Goal: Task Accomplishment & Management: Use online tool/utility

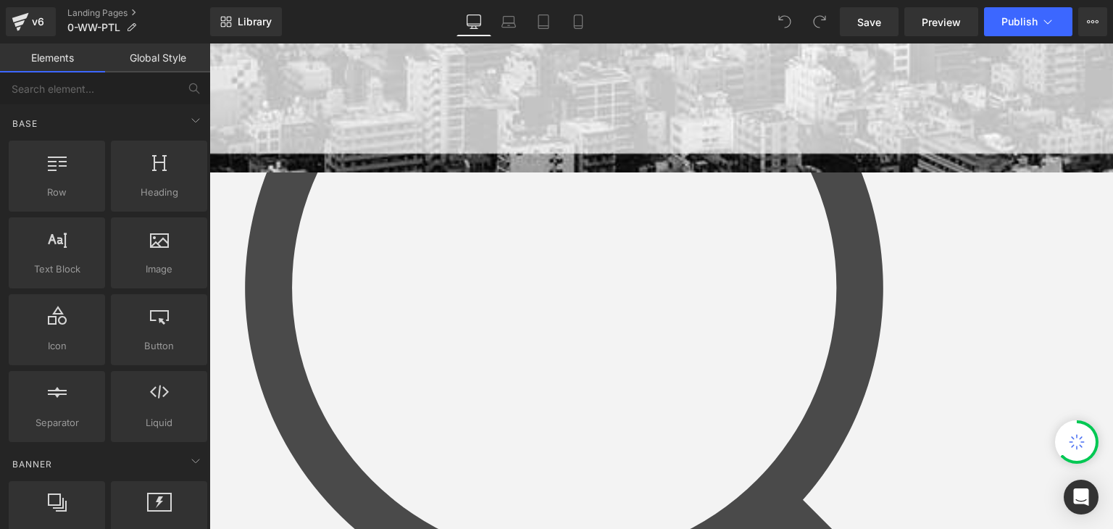
scroll to position [435, 0]
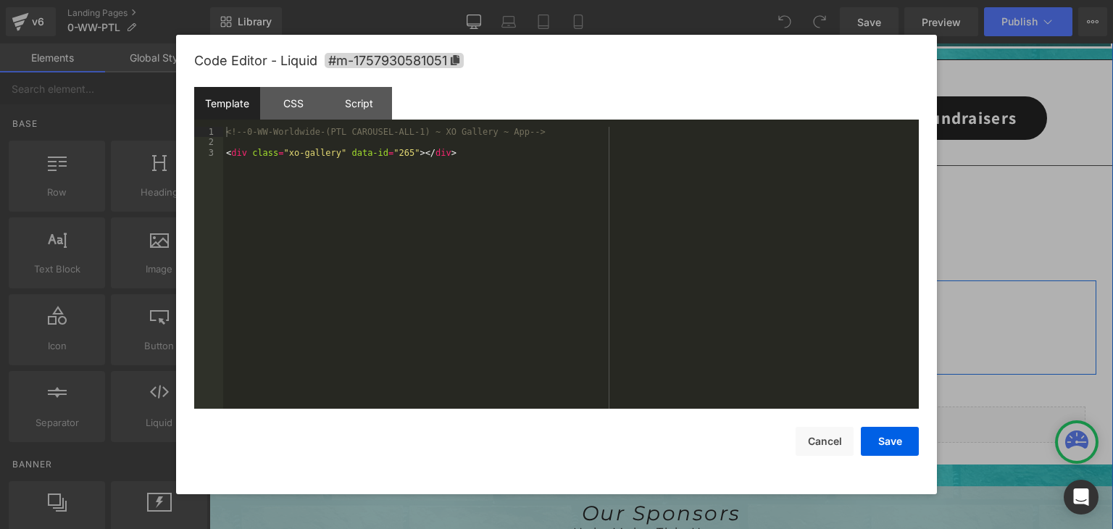
click at [674, 318] on div "Liquid" at bounding box center [661, 327] width 413 height 36
drag, startPoint x: 243, startPoint y: 134, endPoint x: 225, endPoint y: 136, distance: 19.0
click at [225, 136] on div "<!-- 0-WW-Worldwide-(PTL CAROUSEL-ALL-1) ~ XO Gallery ~ App --> < div class = "…" at bounding box center [570, 278] width 695 height 303
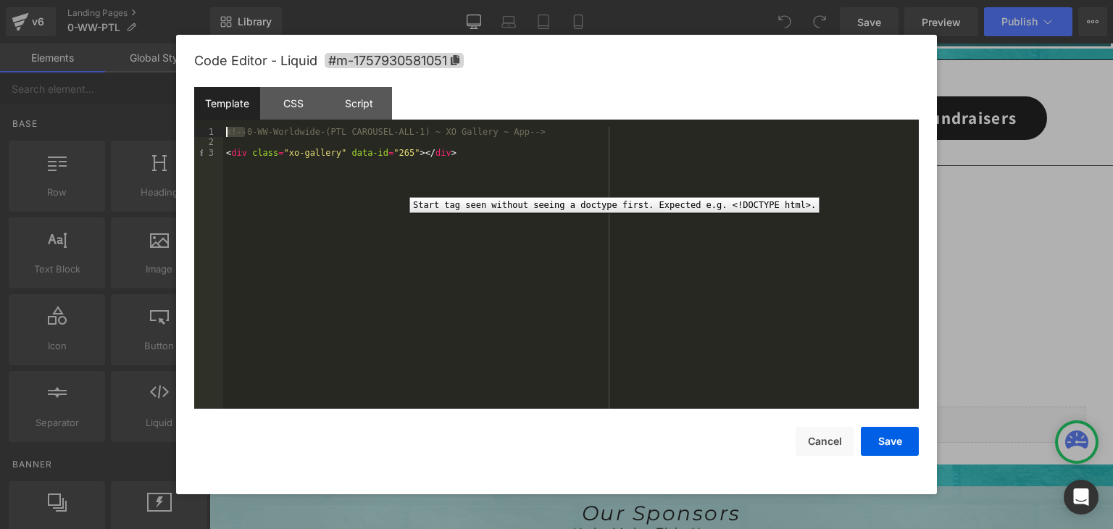
click at [222, 151] on div "3" at bounding box center [208, 153] width 29 height 10
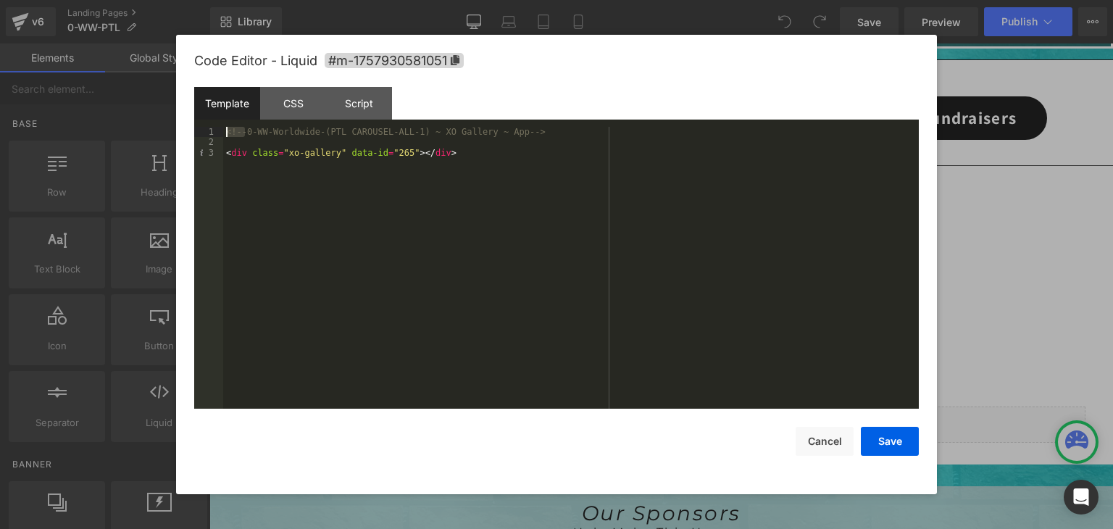
click at [225, 154] on div "<!-- 0-WW-Worldwide-(PTL CAROUSEL-ALL-1) ~ XO Gallery ~ App --> < div class = "…" at bounding box center [570, 278] width 695 height 303
drag, startPoint x: 524, startPoint y: 137, endPoint x: 501, endPoint y: 133, distance: 23.5
click at [501, 133] on div "<!-- 0-WW-Worldwide-(PTL CAROUSEL-ALL-1) ~ XO Gallery ~ App --> <!-- <div class…" at bounding box center [570, 278] width 695 height 303
click at [490, 151] on div "<!-- 0-WW-Worldwide-(PTL CAROUSEL-ALL-1) ~ XO Gallery ~ App --> <!-- <div class…" at bounding box center [570, 278] width 695 height 303
click at [885, 442] on button "Save" at bounding box center [890, 441] width 58 height 29
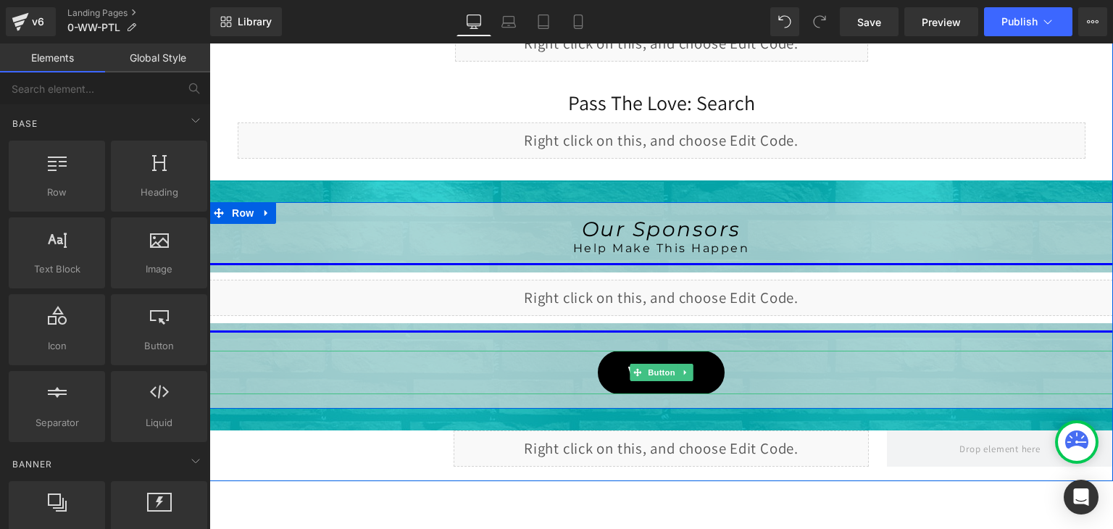
scroll to position [724, 0]
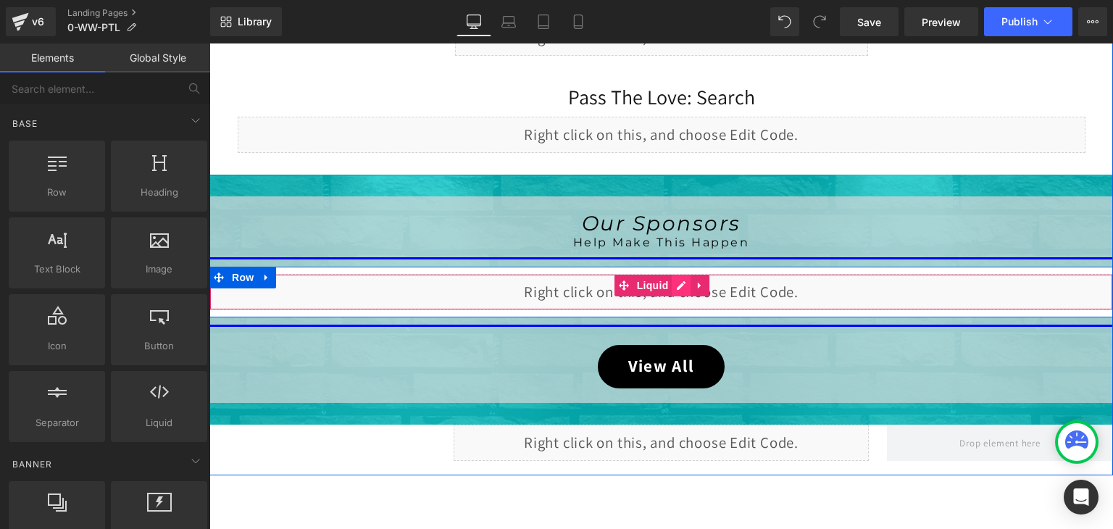
click at [678, 285] on div "Liquid" at bounding box center [660, 292] width 903 height 36
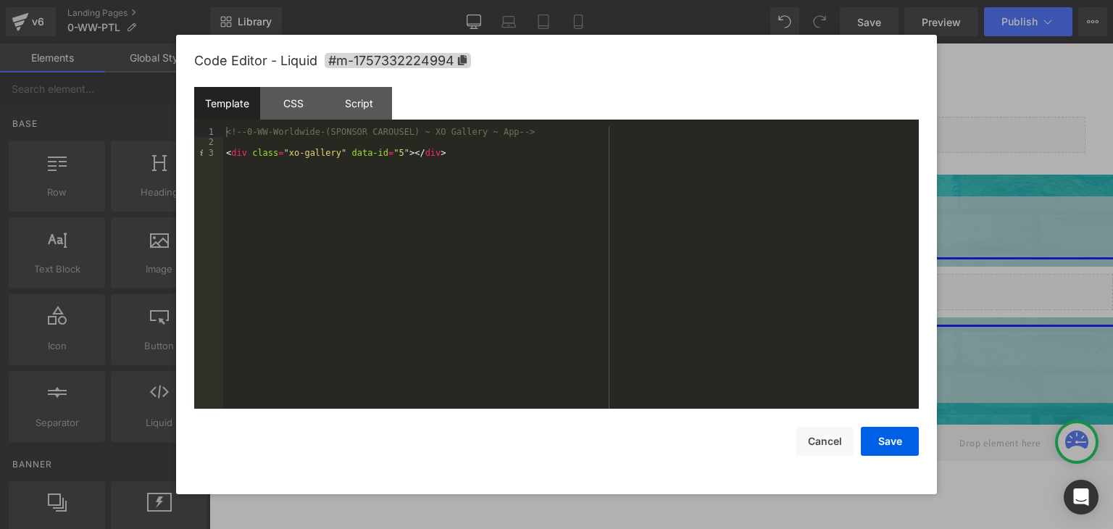
click at [451, 161] on div "<!-- 0-WW-Worldwide-(SPONSOR CAROUSEL) ~ XO Gallery ~ App --> < div class = "xo…" at bounding box center [570, 278] width 695 height 303
drag, startPoint x: 246, startPoint y: 130, endPoint x: 217, endPoint y: 132, distance: 28.3
click at [217, 132] on pre "1 2 3 <!-- 0-WW-Worldwide-(SPONSOR CAROUSEL) ~ XO Gallery ~ App --> < div class…" at bounding box center [556, 268] width 724 height 282
click at [226, 151] on div "<!-- 0-WW-Worldwide-(SPONSOR CAROUSEL) ~ XO Gallery ~ App --> < div class = "xo…" at bounding box center [570, 278] width 695 height 303
click at [884, 432] on button "Save" at bounding box center [890, 441] width 58 height 29
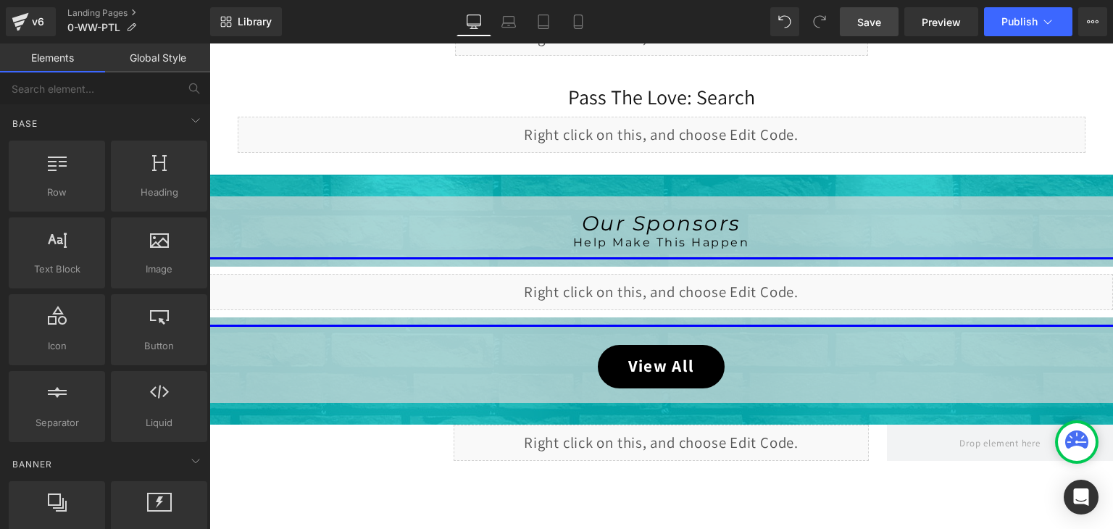
click at [879, 22] on span "Save" at bounding box center [869, 21] width 24 height 15
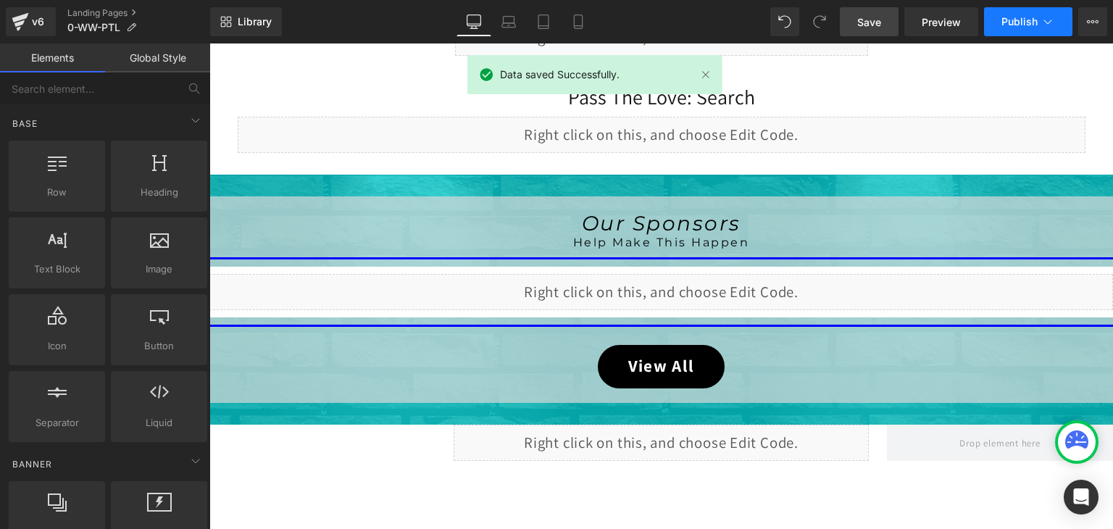
click at [1049, 26] on icon at bounding box center [1047, 21] width 14 height 14
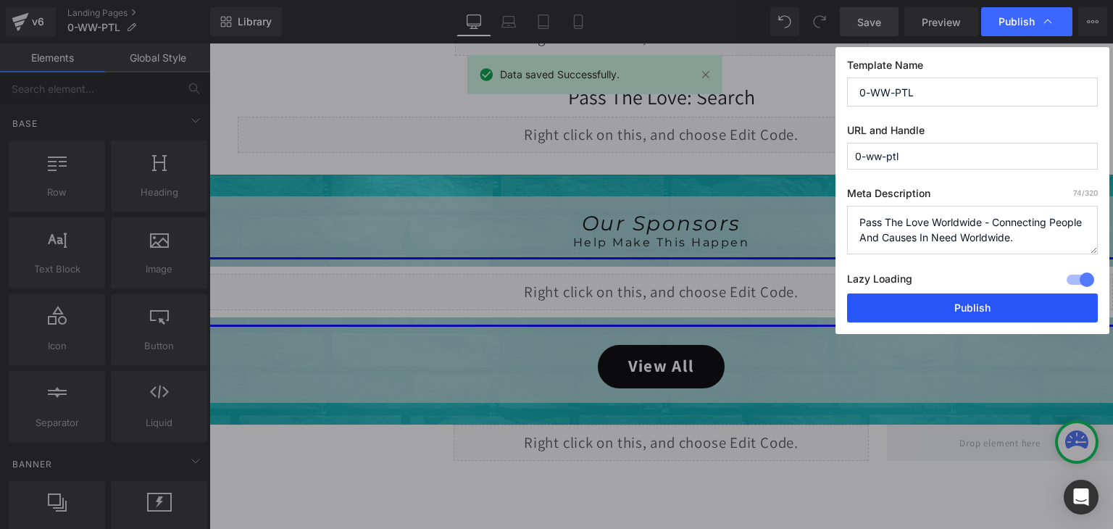
click at [1003, 304] on button "Publish" at bounding box center [972, 307] width 251 height 29
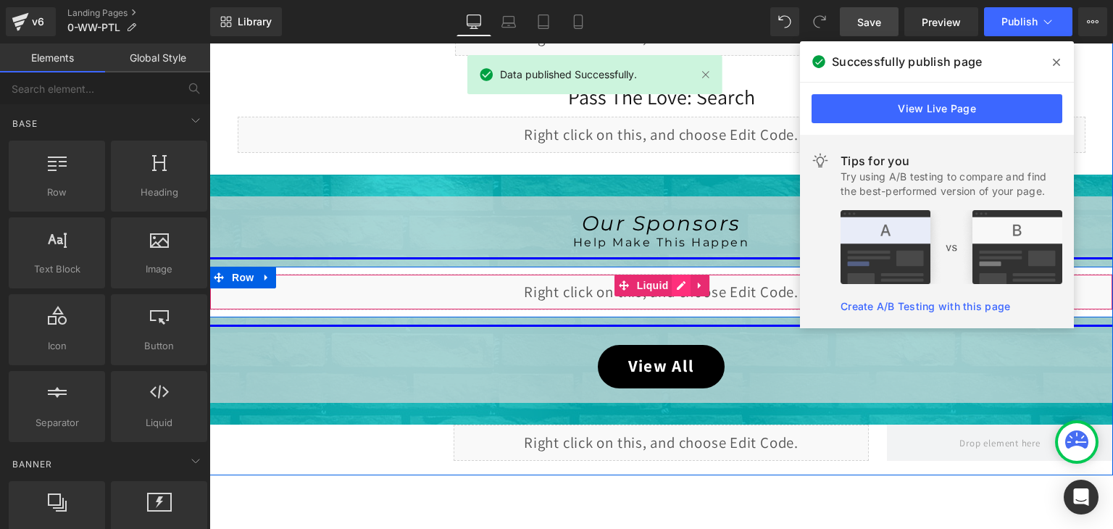
click at [675, 281] on div "Liquid" at bounding box center [660, 292] width 903 height 36
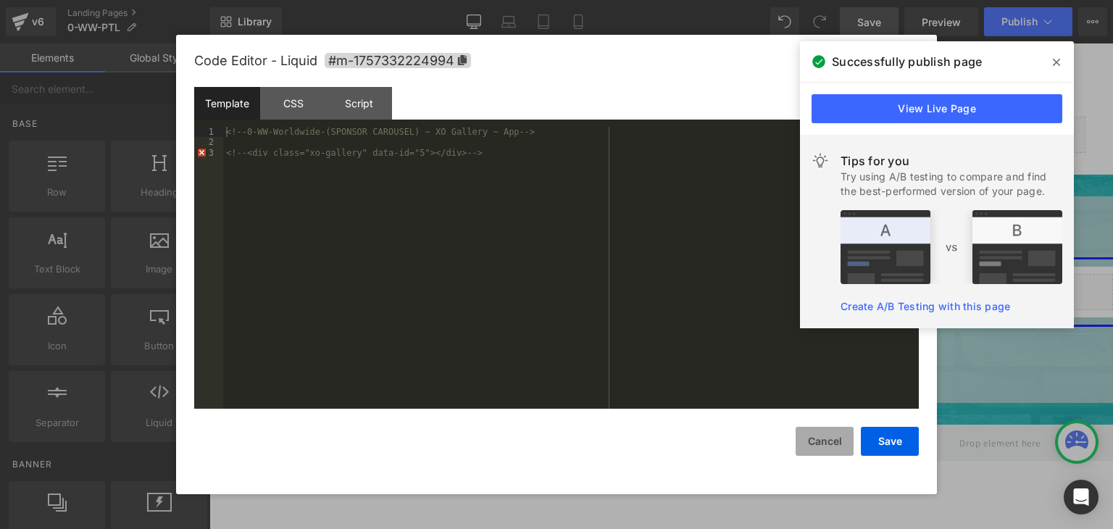
click at [835, 440] on button "Cancel" at bounding box center [824, 441] width 58 height 29
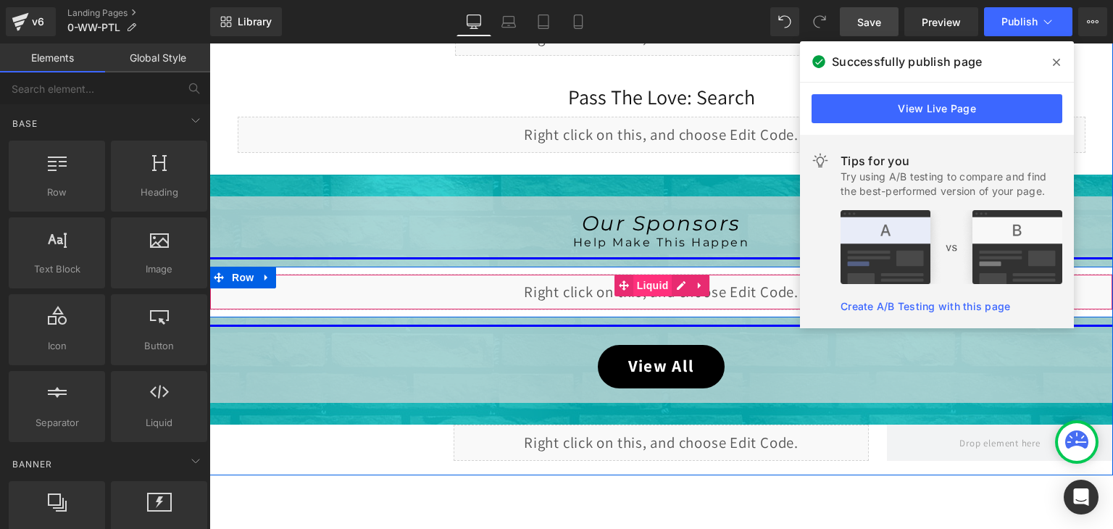
click at [645, 283] on span "Liquid" at bounding box center [652, 286] width 39 height 22
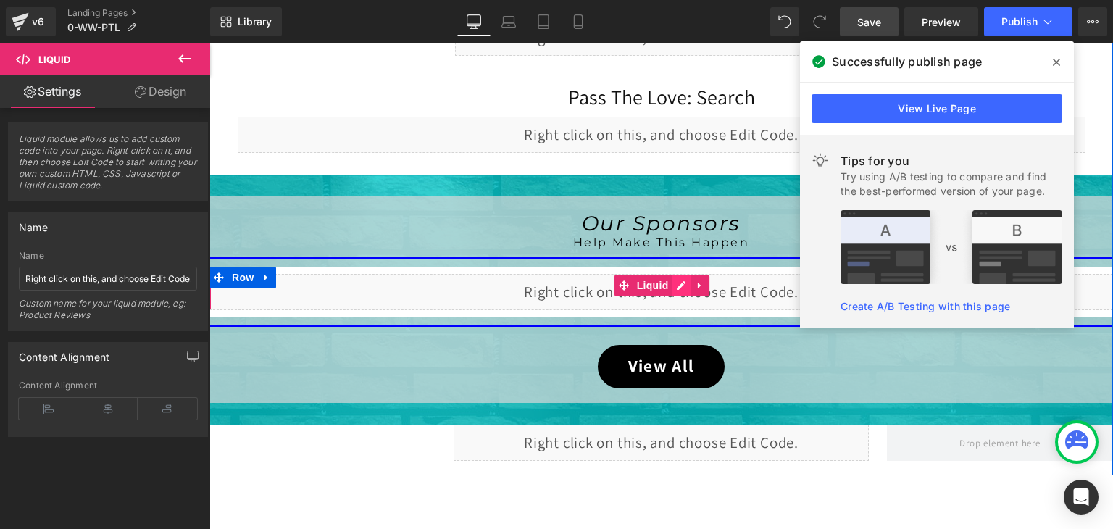
click at [674, 283] on div "Liquid" at bounding box center [660, 292] width 903 height 36
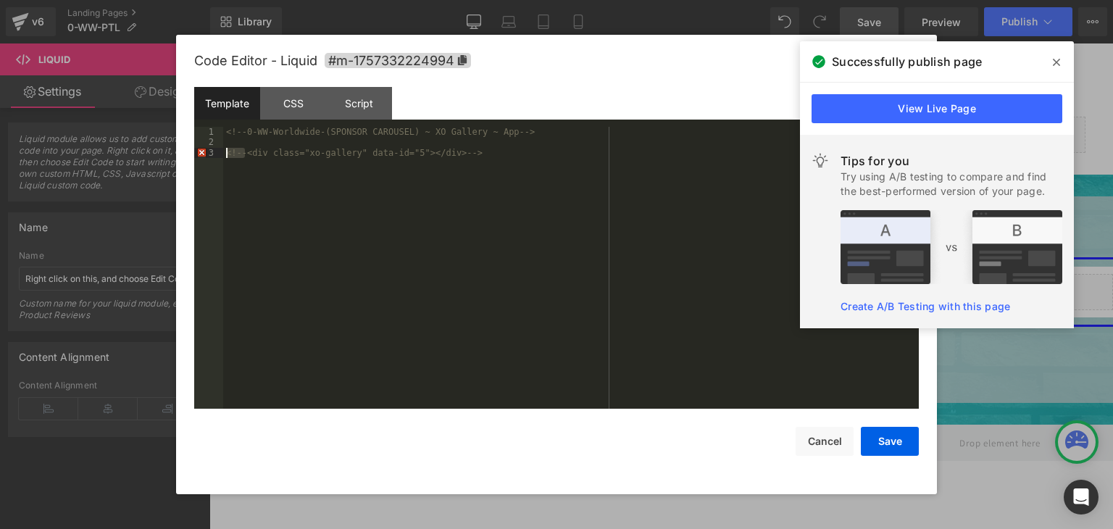
drag, startPoint x: 245, startPoint y: 152, endPoint x: 214, endPoint y: 153, distance: 31.2
click at [214, 153] on pre "1 2 3 <!-- 0-WW-Worldwide-(SPONSOR CAROUSEL) ~ XO Gallery ~ App --> <!-- <div c…" at bounding box center [556, 268] width 724 height 282
drag, startPoint x: 456, startPoint y: 160, endPoint x: 429, endPoint y: 154, distance: 28.1
click at [429, 154] on div "<!-- 0-WW-Worldwide-(SPONSOR CAROUSEL) ~ XO Gallery ~ App --> < div class = "xo…" at bounding box center [570, 278] width 695 height 303
click at [873, 440] on button "Save" at bounding box center [890, 441] width 58 height 29
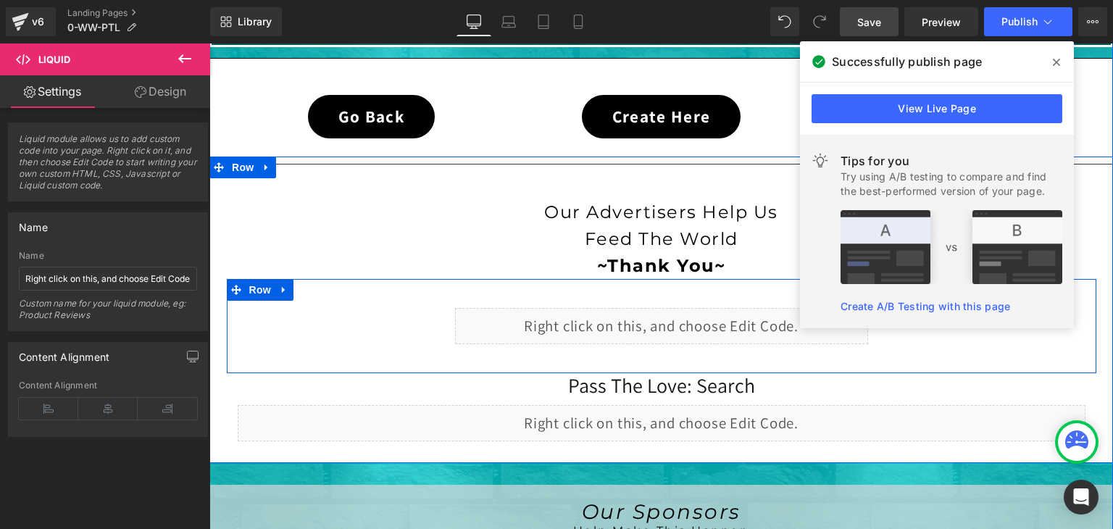
scroll to position [435, 0]
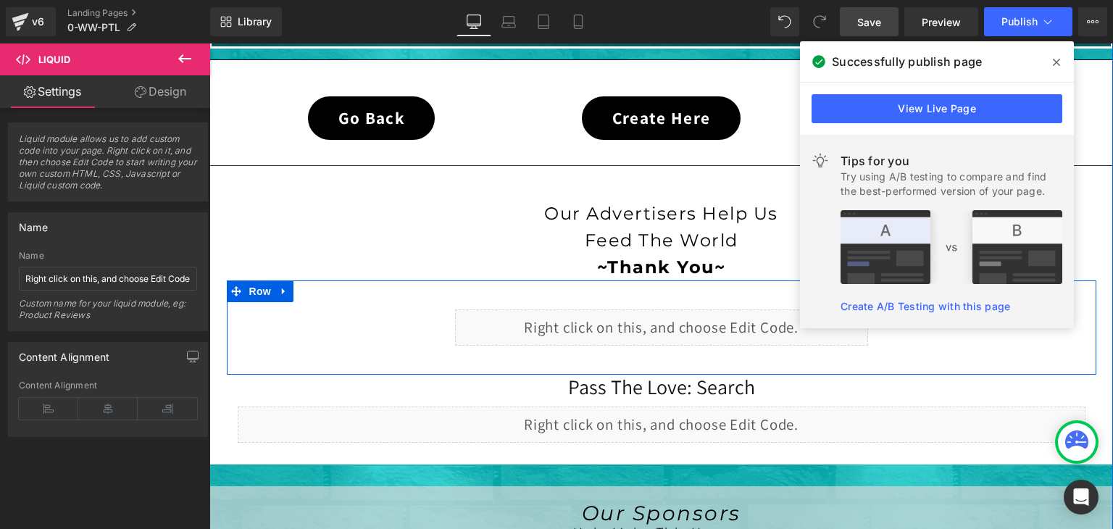
click at [675, 309] on div "Liquid" at bounding box center [661, 327] width 413 height 36
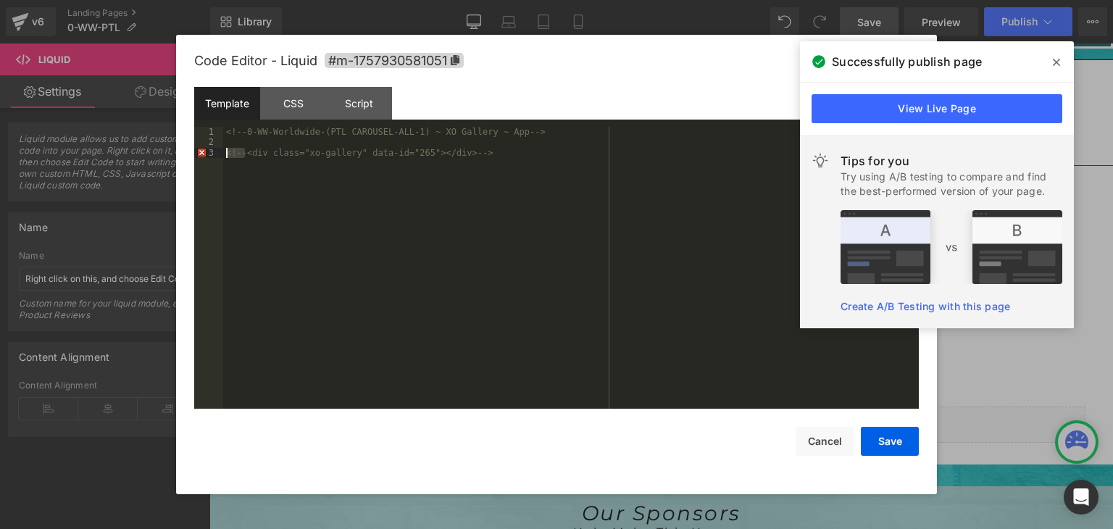
drag, startPoint x: 246, startPoint y: 154, endPoint x: 216, endPoint y: 153, distance: 30.5
click at [216, 153] on pre "1 2 3 <!-- 0-WW-Worldwide-(PTL CAROUSEL-ALL-1) ~ XO Gallery ~ App --> <!-- <div…" at bounding box center [556, 268] width 724 height 282
drag, startPoint x: 460, startPoint y: 154, endPoint x: 435, endPoint y: 151, distance: 24.8
click at [435, 151] on div "<!-- 0-WW-Worldwide-(PTL CAROUSEL-ALL-1) ~ XO Gallery ~ App --> < div class = "…" at bounding box center [570, 278] width 695 height 303
click at [884, 427] on button "Save" at bounding box center [890, 441] width 58 height 29
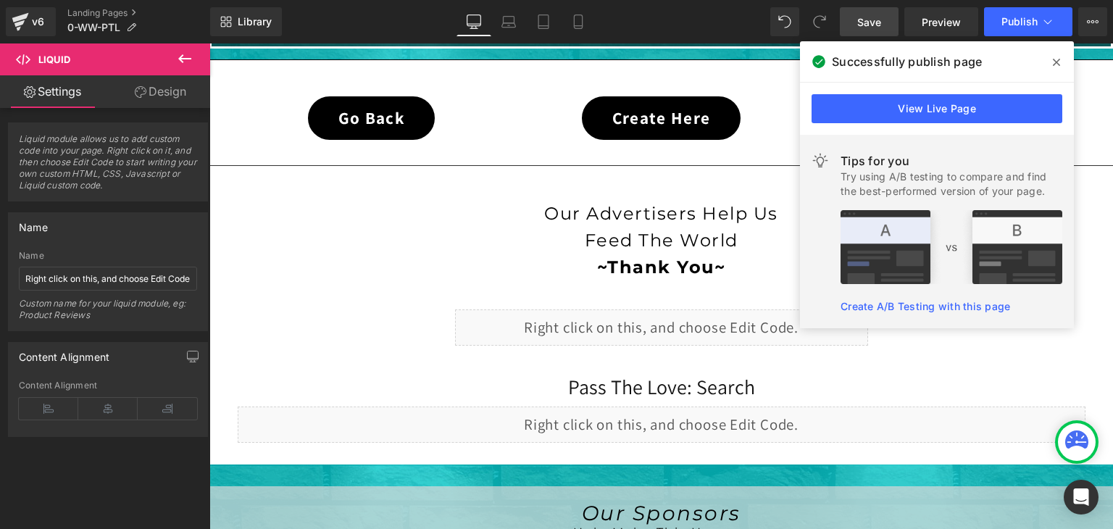
click at [869, 17] on span "Save" at bounding box center [869, 21] width 24 height 15
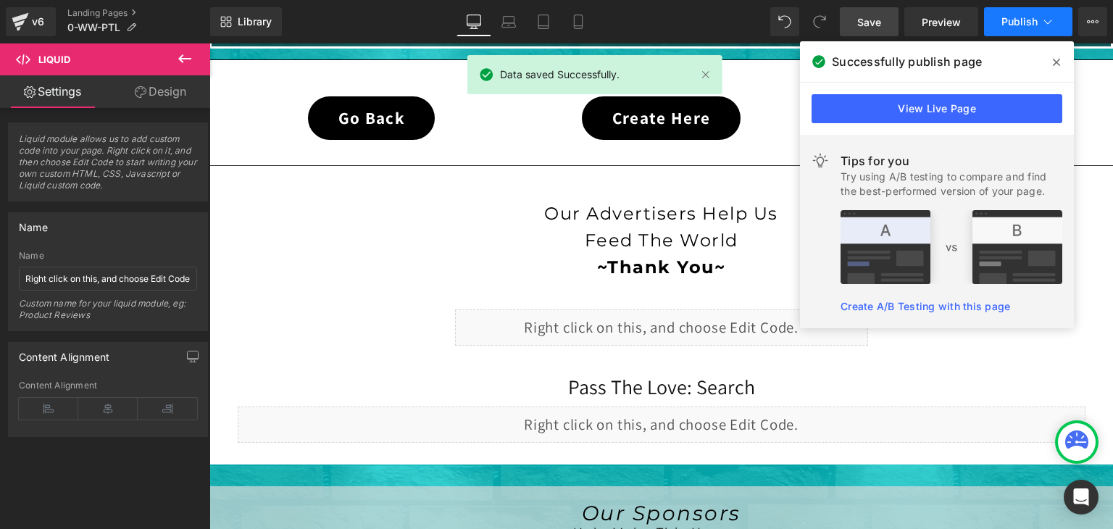
click at [1021, 18] on span "Publish" at bounding box center [1019, 22] width 36 height 12
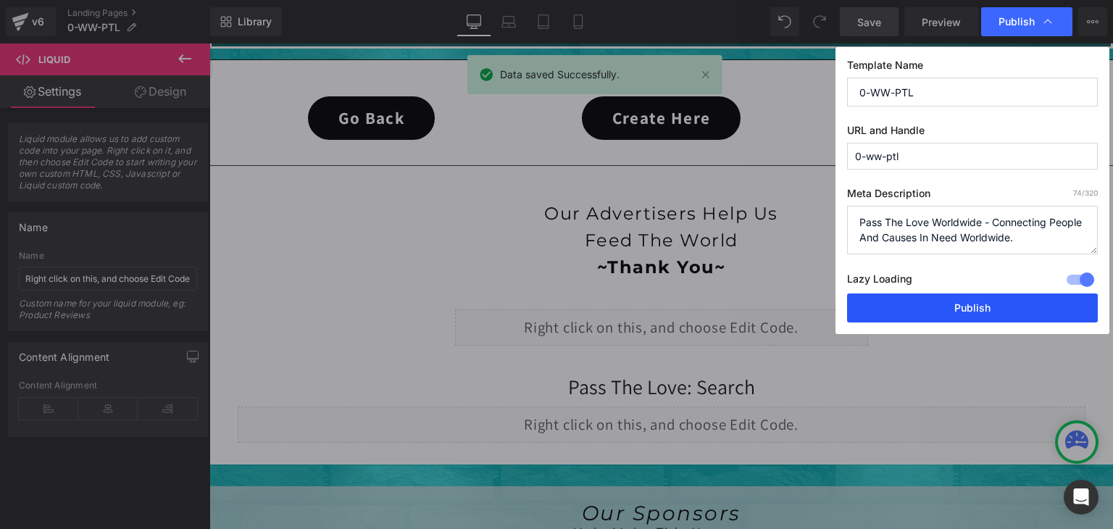
click at [988, 314] on button "Publish" at bounding box center [972, 307] width 251 height 29
